Goal: Transaction & Acquisition: Download file/media

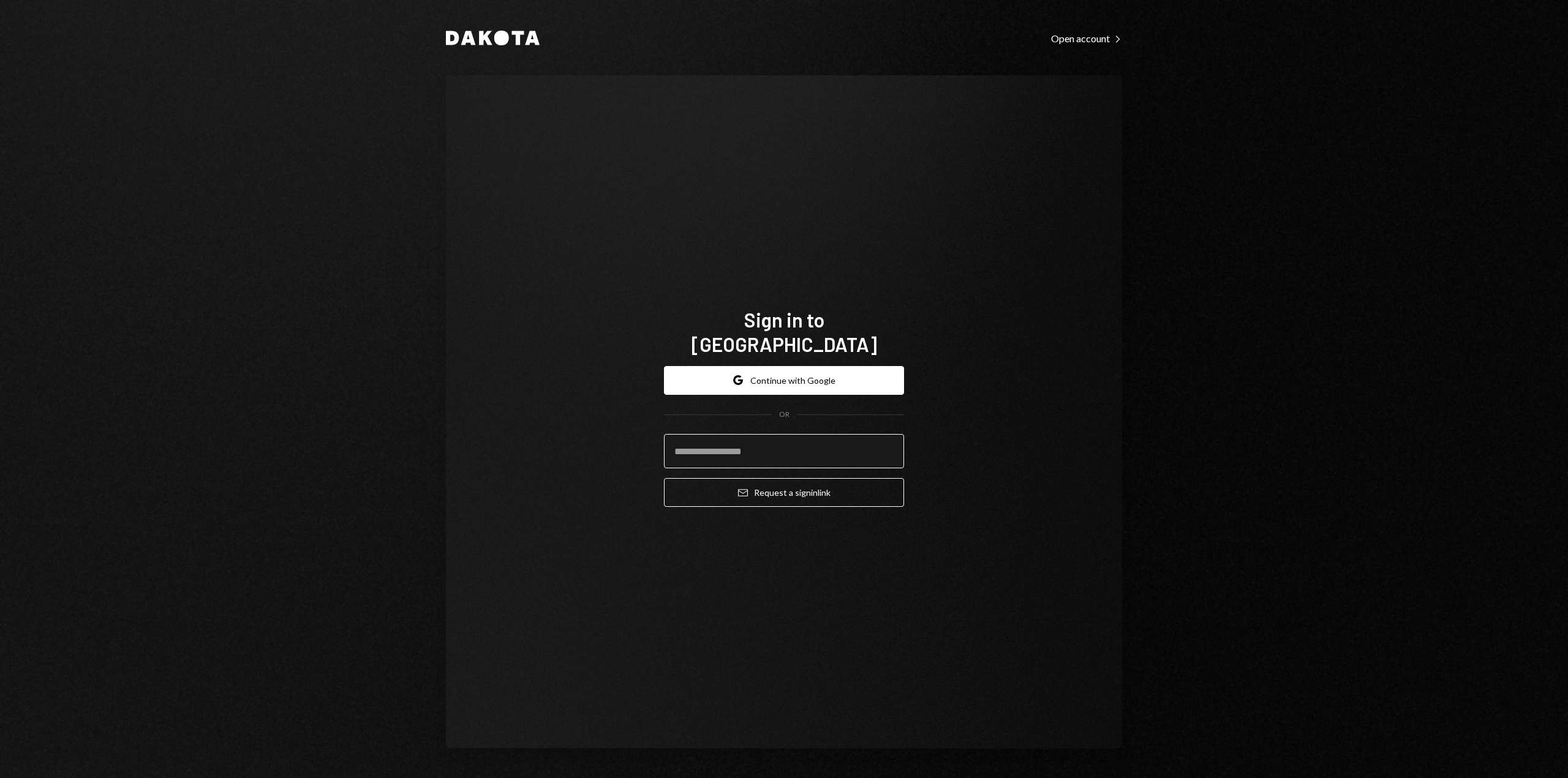
click at [729, 434] on input "email" at bounding box center [783, 451] width 240 height 34
type input "*"
type input "**********"
click at [761, 481] on button "Email Request a sign in link" at bounding box center [783, 492] width 240 height 28
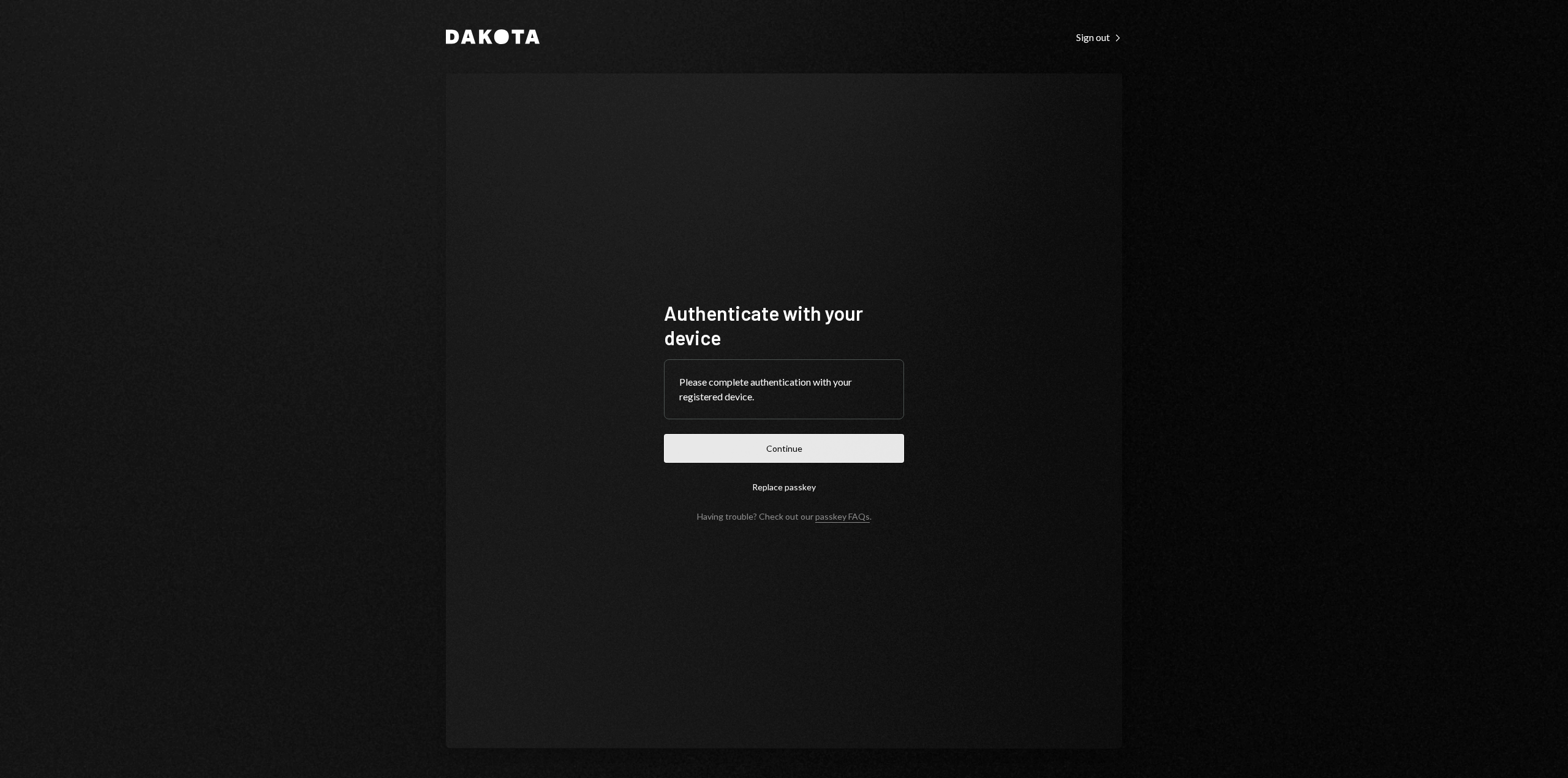
click at [795, 446] on button "Continue" at bounding box center [783, 448] width 240 height 28
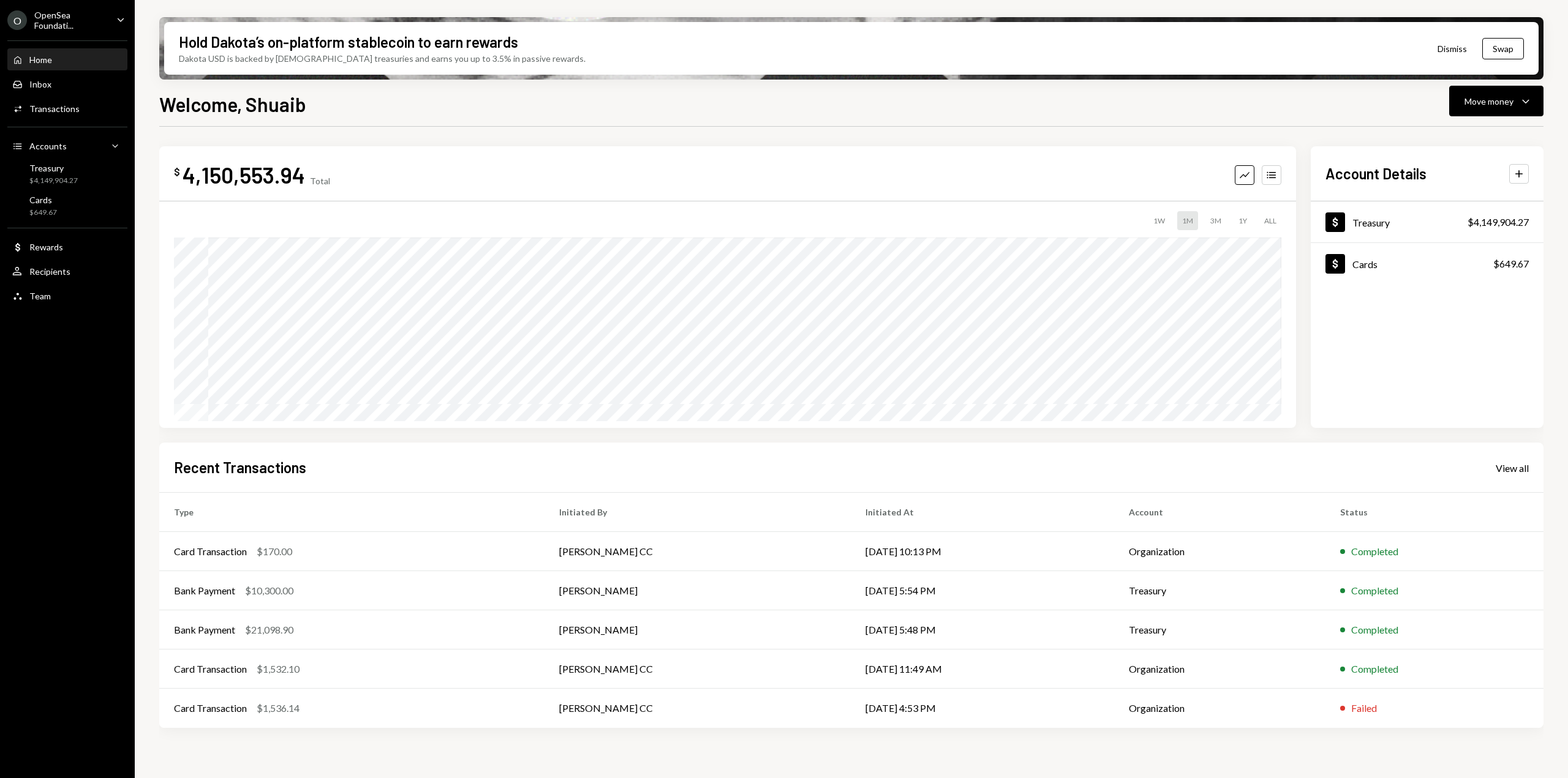
click at [115, 23] on icon "Caret Down" at bounding box center [120, 19] width 14 height 14
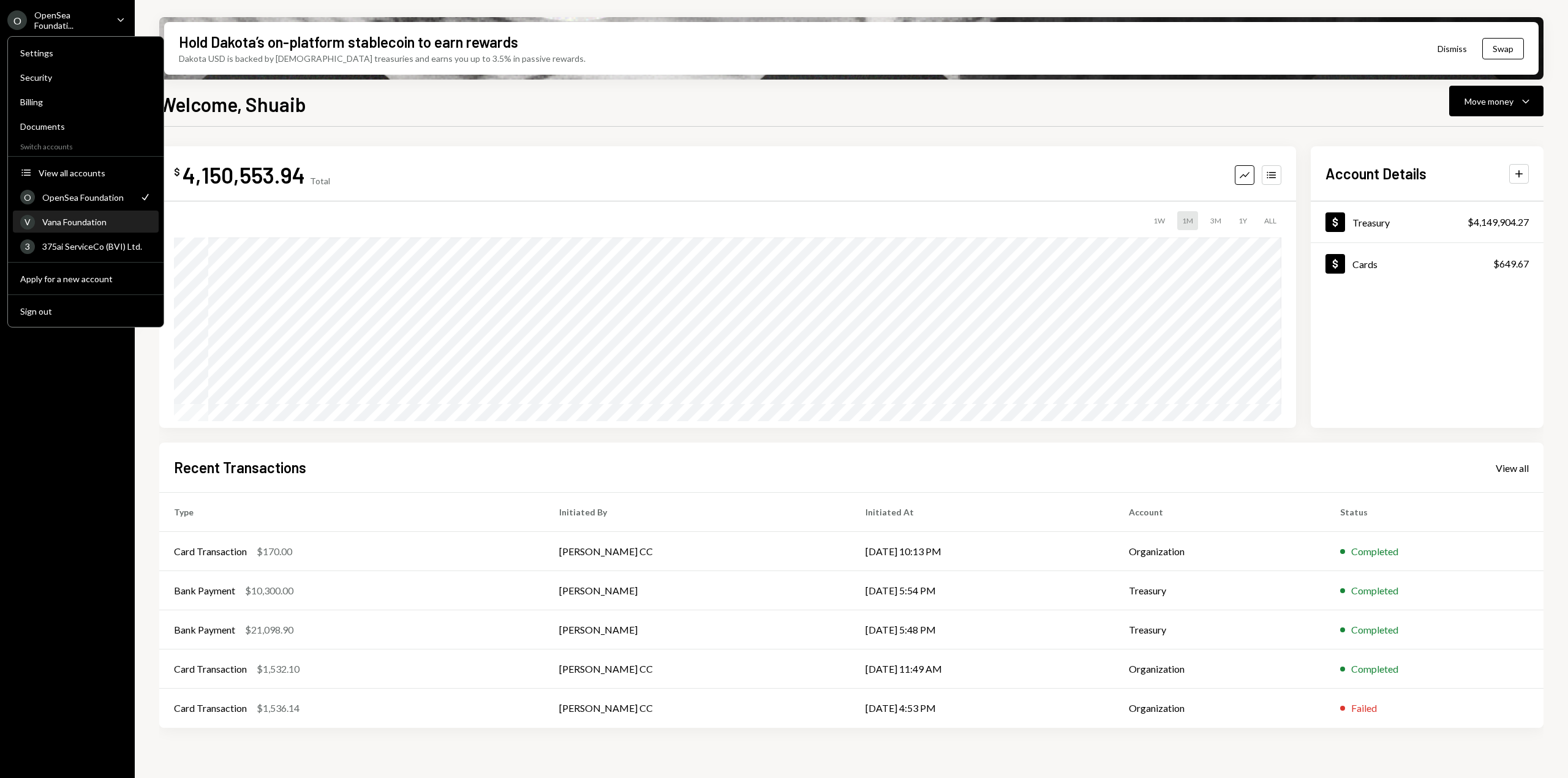
click at [73, 230] on div "V Vana Foundation" at bounding box center [85, 222] width 131 height 21
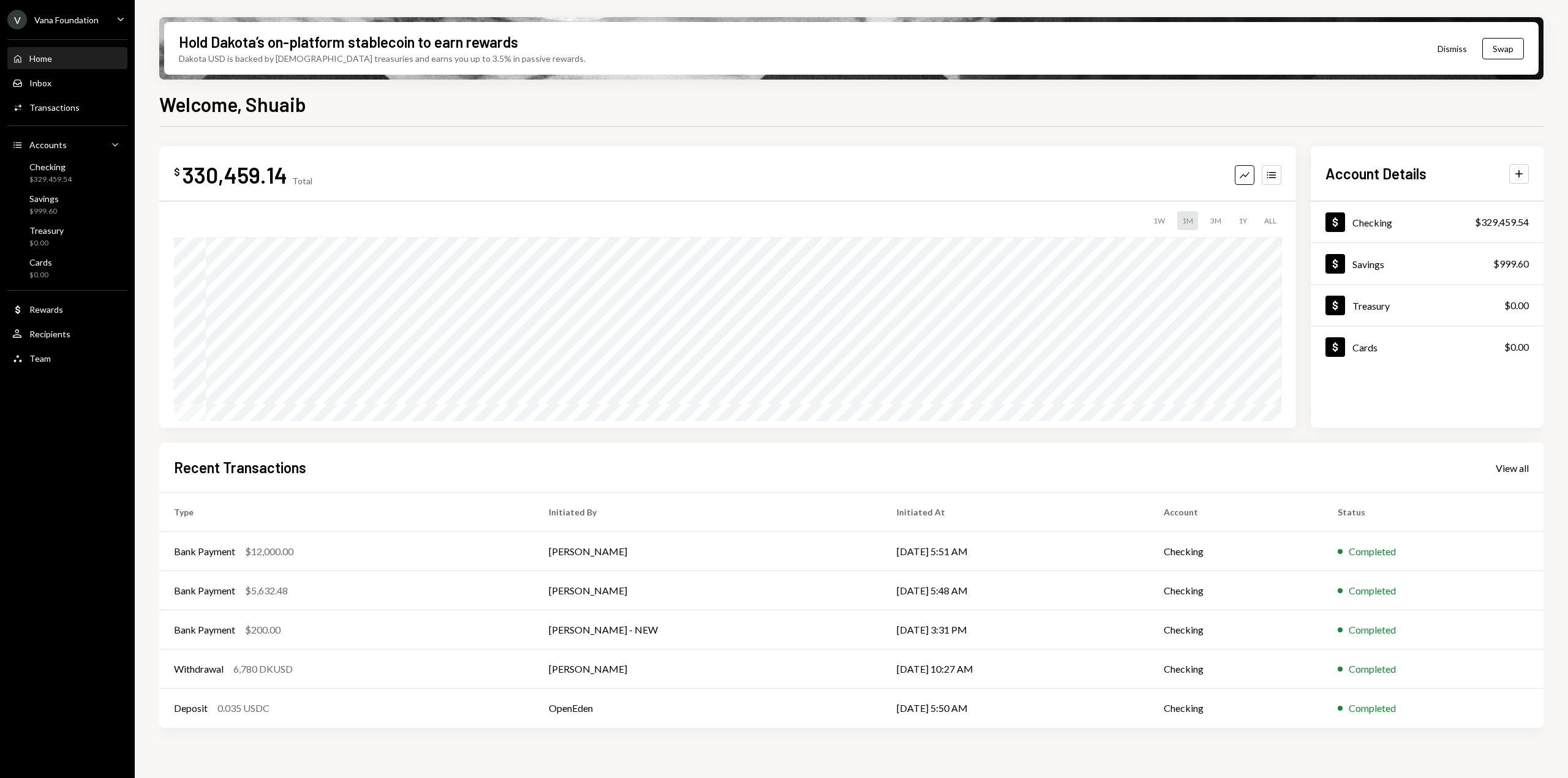
click at [117, 24] on icon "Caret Down" at bounding box center [120, 18] width 14 height 14
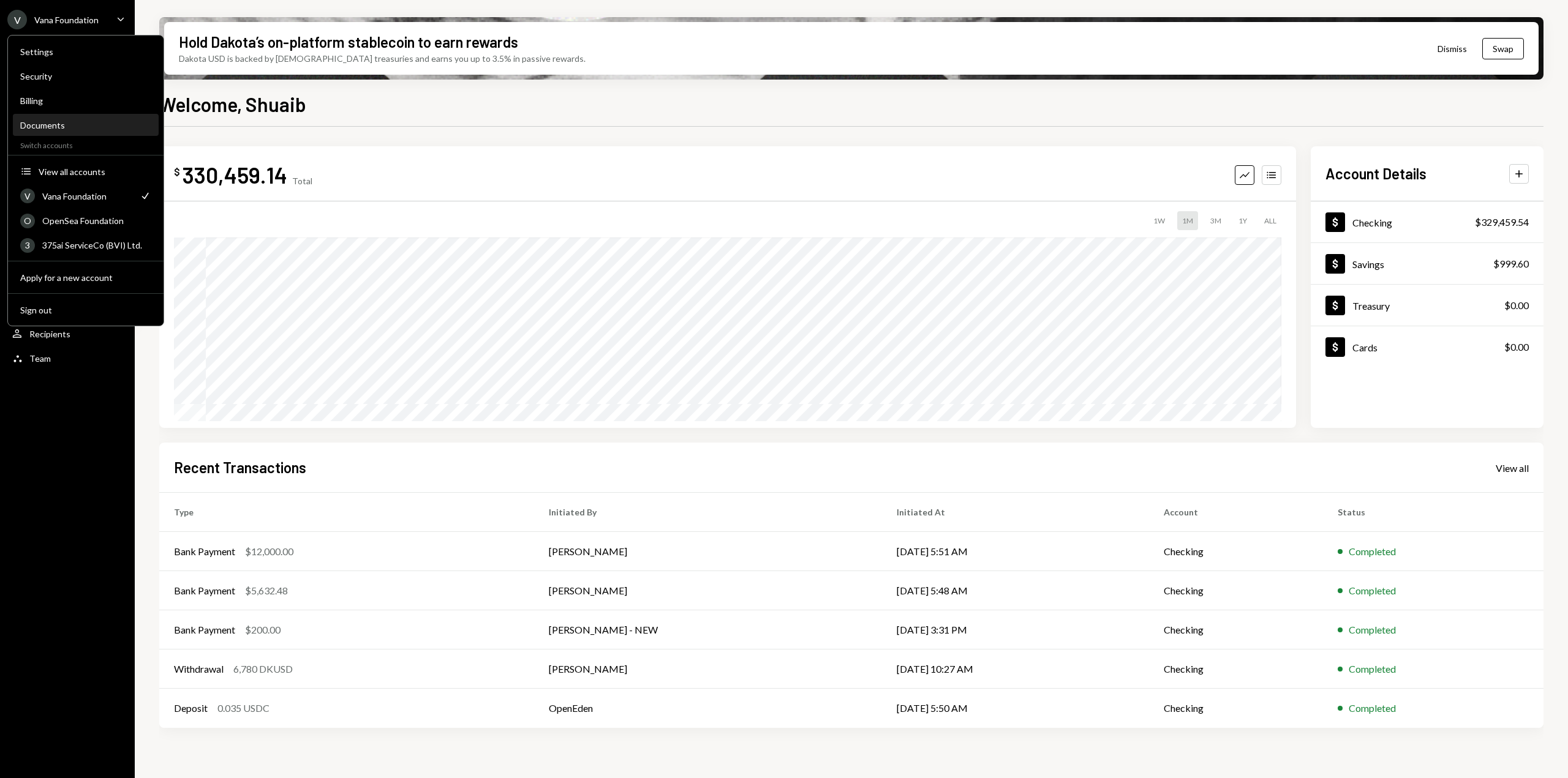
click at [55, 122] on div "Documents" at bounding box center [85, 125] width 131 height 11
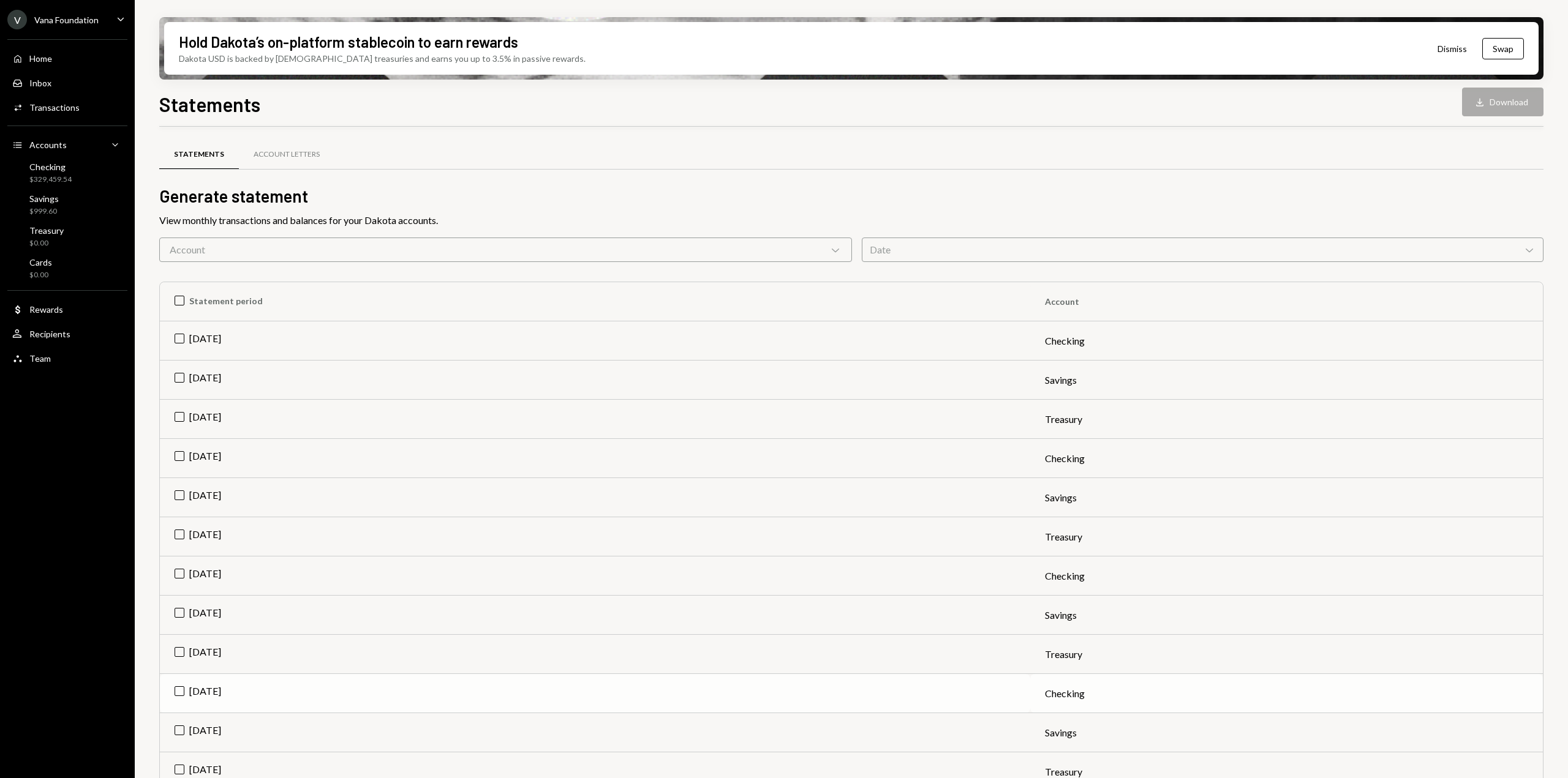
scroll to position [61, 0]
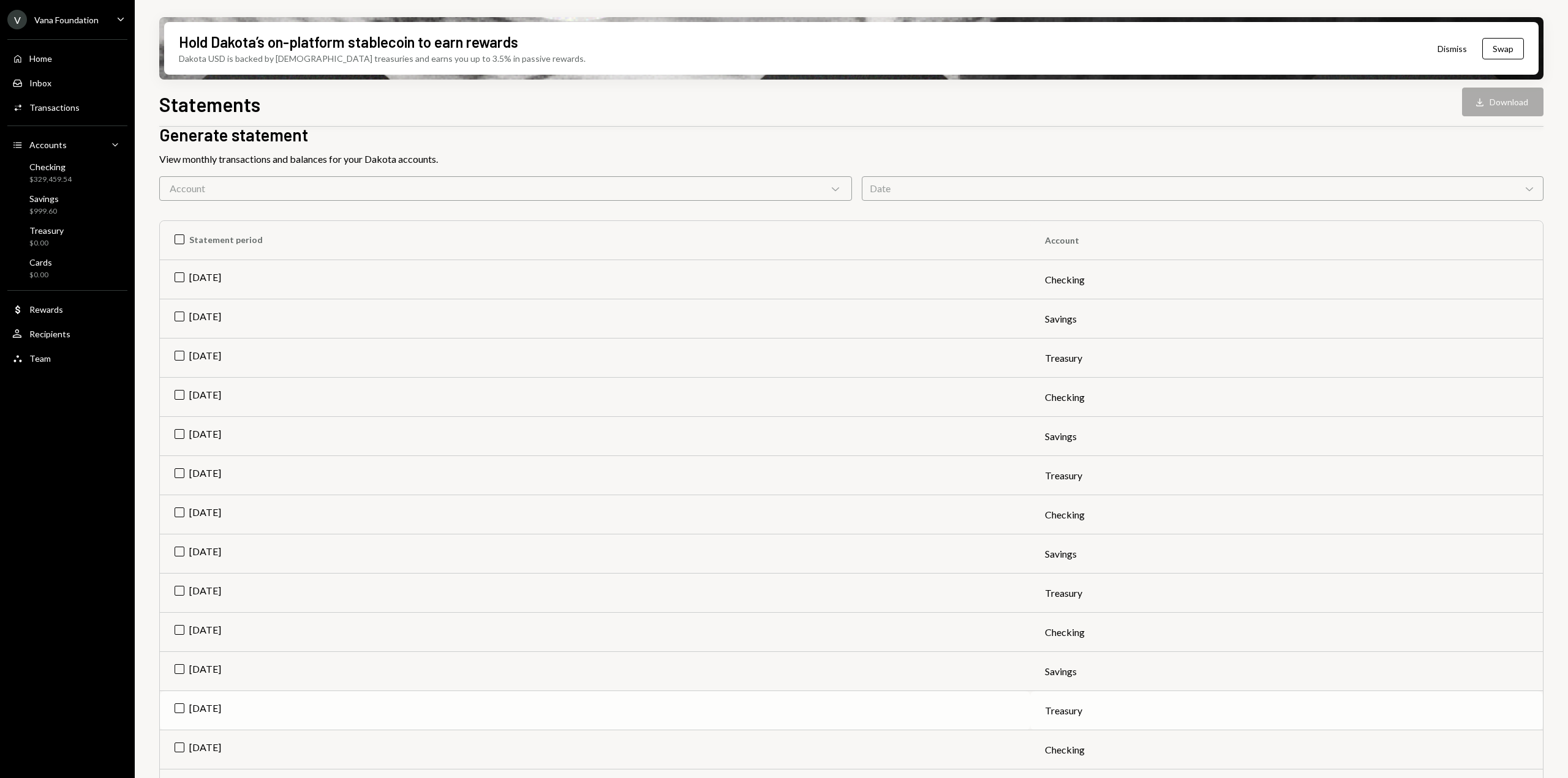
click at [181, 710] on td "Jun 2025" at bounding box center [595, 710] width 870 height 39
click at [182, 673] on td "Jun 2025" at bounding box center [595, 671] width 870 height 39
click at [177, 628] on td "Jun 2025" at bounding box center [595, 632] width 870 height 39
click at [1514, 104] on button "Download Download (3)" at bounding box center [1497, 102] width 93 height 28
click at [182, 624] on td "Check Jun 2025" at bounding box center [595, 632] width 870 height 39
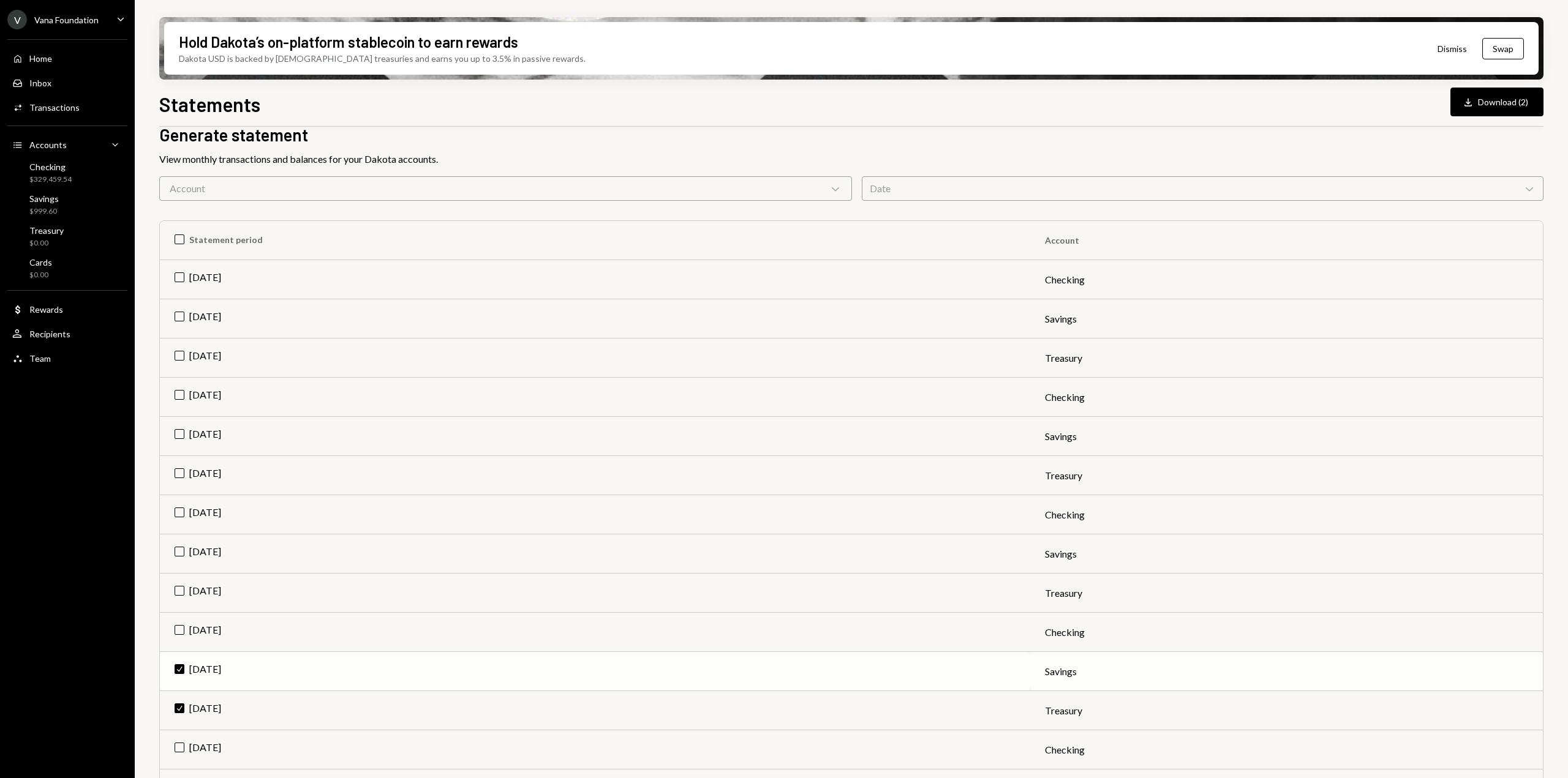
click at [179, 666] on td "Check Jun 2025" at bounding box center [595, 671] width 870 height 39
click at [177, 701] on td "Check Jun 2025" at bounding box center [595, 710] width 870 height 39
click at [184, 514] on td "Jul 2025" at bounding box center [595, 515] width 870 height 39
click at [1532, 105] on button "Download Download" at bounding box center [1503, 102] width 82 height 28
click at [183, 510] on td "Check Jul 2025" at bounding box center [595, 515] width 870 height 39
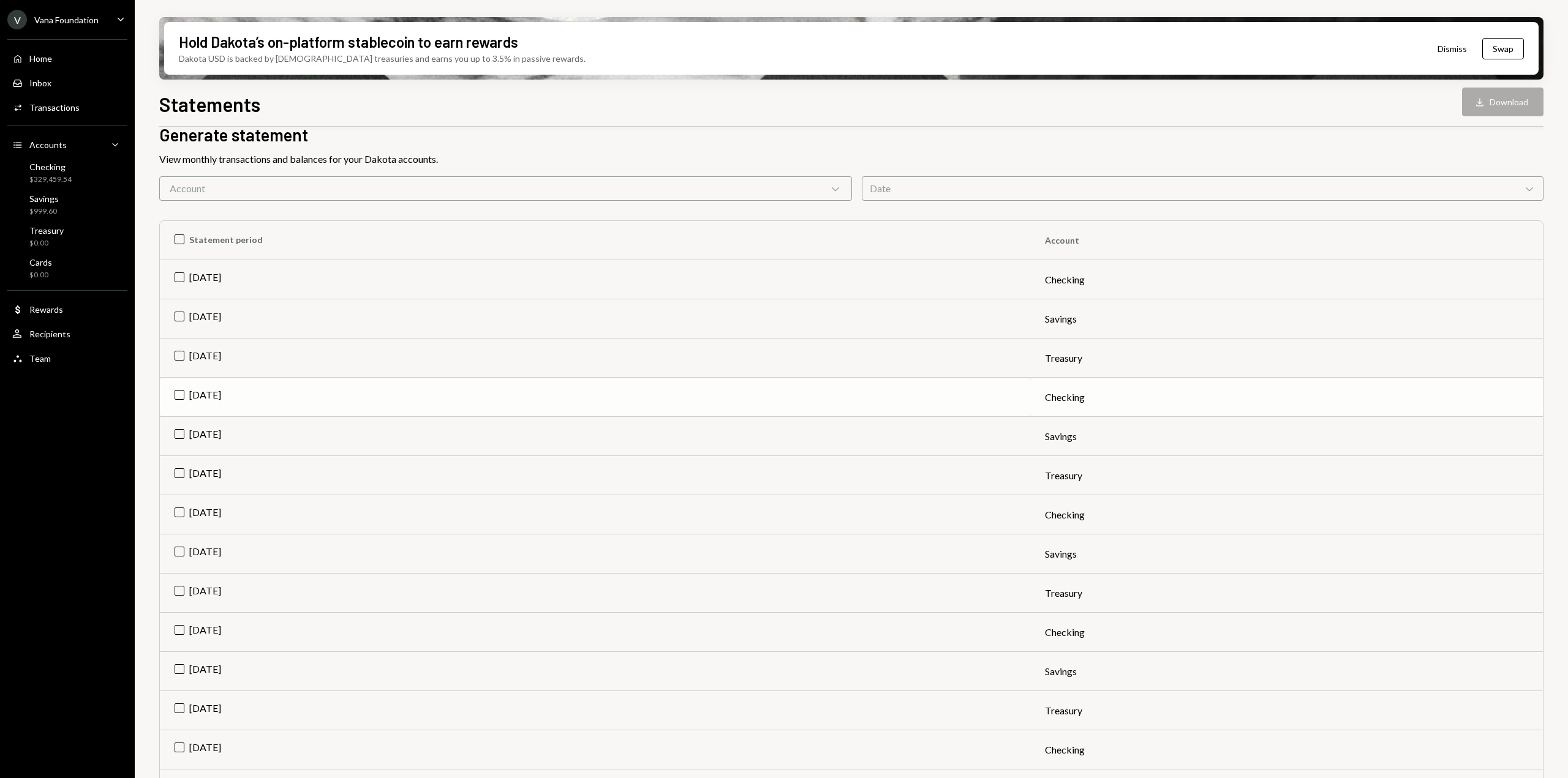
click at [179, 397] on td "Aug 2025" at bounding box center [595, 397] width 870 height 39
click at [1513, 100] on button "Download Download" at bounding box center [1503, 102] width 82 height 28
